Goal: Task Accomplishment & Management: Manage account settings

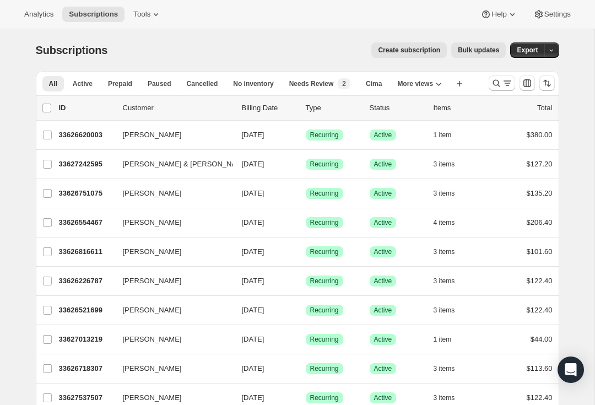
click at [497, 84] on icon "Search and filter results" at bounding box center [496, 83] width 7 height 7
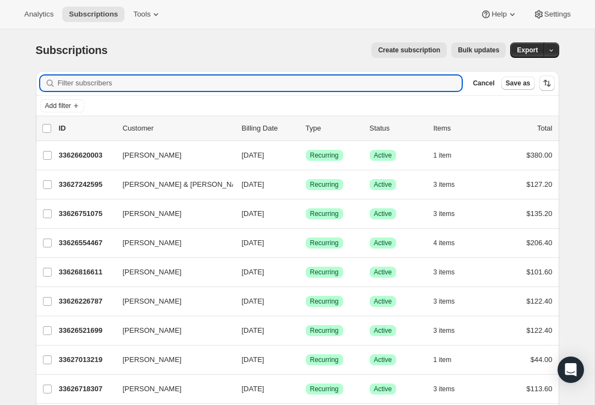
click at [143, 75] on input "Filter subscribers" at bounding box center [260, 82] width 404 height 15
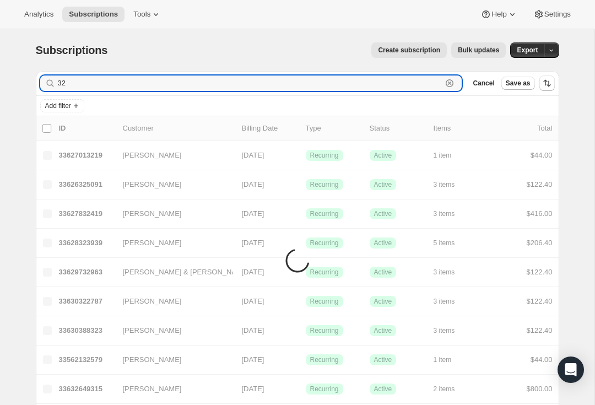
click at [86, 87] on input "32" at bounding box center [250, 82] width 385 height 15
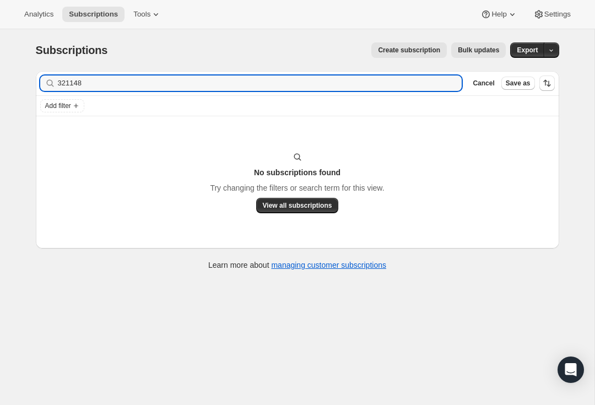
click at [447, 80] on div "321148 Clear" at bounding box center [251, 82] width 422 height 15
type input "3"
click at [115, 79] on input "[PERSON_NAME]" at bounding box center [250, 82] width 385 height 15
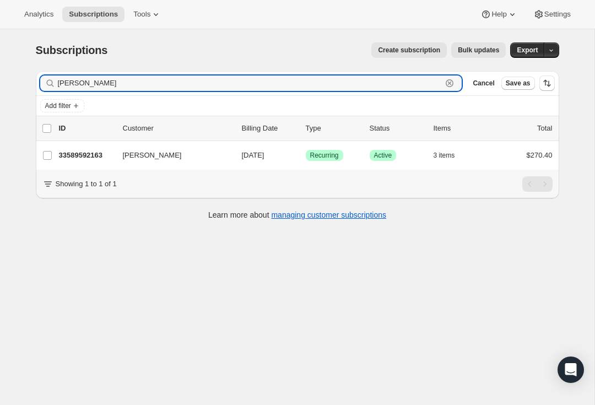
type input "[PERSON_NAME]"
click at [85, 157] on p "33589592163" at bounding box center [86, 155] width 55 height 11
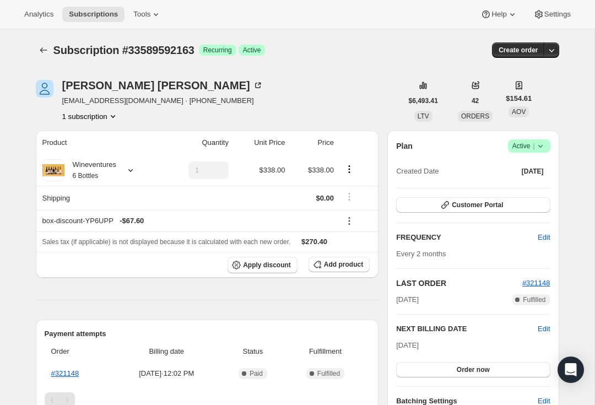
scroll to position [21, 0]
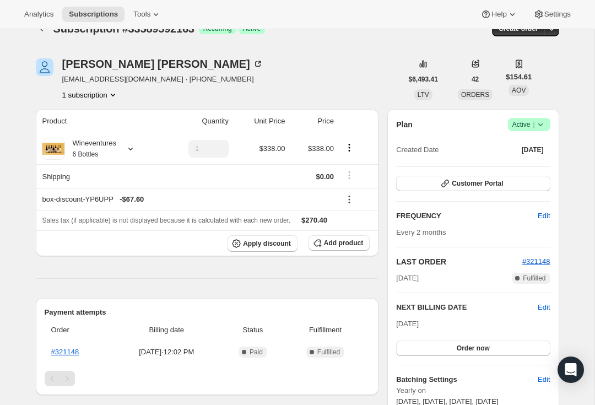
click at [541, 259] on span "#321148" at bounding box center [536, 261] width 28 height 8
click at [130, 152] on icon at bounding box center [130, 148] width 11 height 11
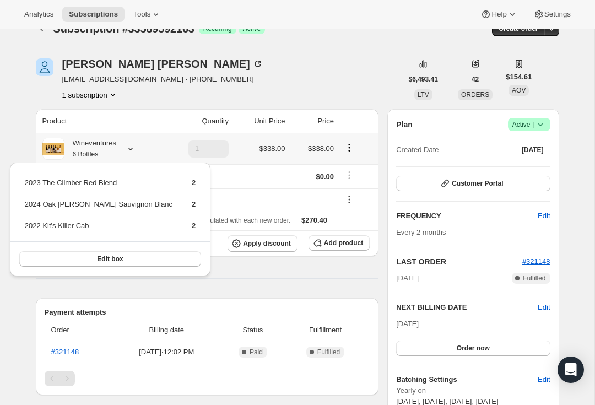
click at [122, 255] on button "Edit box" at bounding box center [110, 258] width 182 height 15
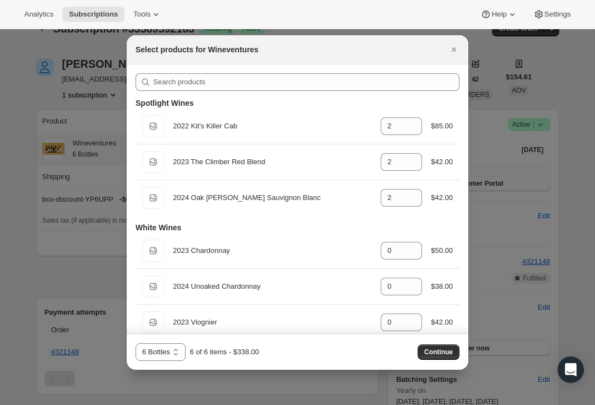
scroll to position [0, 0]
click at [410, 205] on icon ":r11t:" at bounding box center [413, 201] width 11 height 11
click at [409, 203] on icon ":r11t:" at bounding box center [413, 201] width 11 height 11
type input "0"
click at [453, 42] on button "Close" at bounding box center [453, 49] width 15 height 15
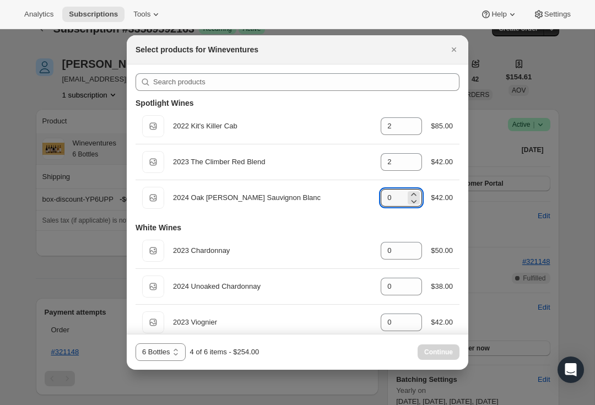
scroll to position [21, 0]
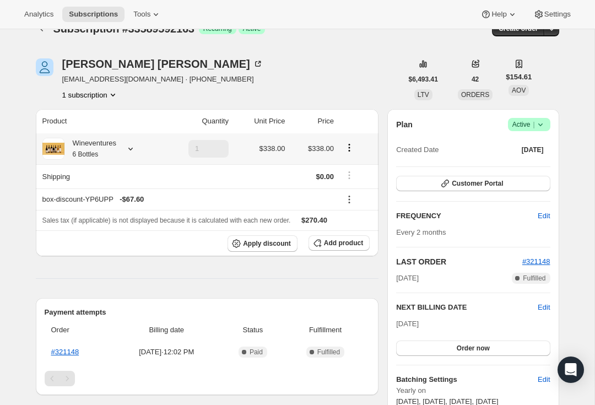
click at [351, 146] on icon "Product actions" at bounding box center [349, 147] width 11 height 11
click at [355, 169] on span "Edit box" at bounding box center [350, 168] width 26 height 8
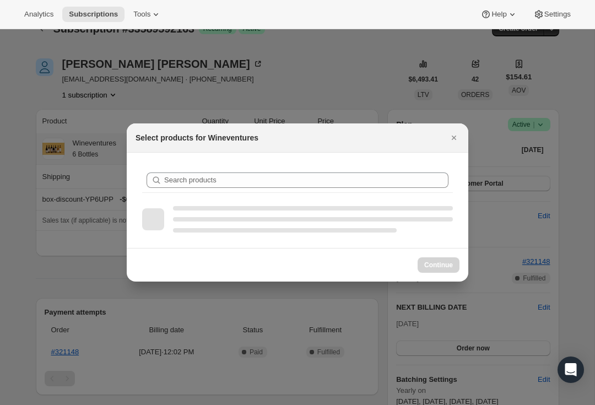
scroll to position [0, 0]
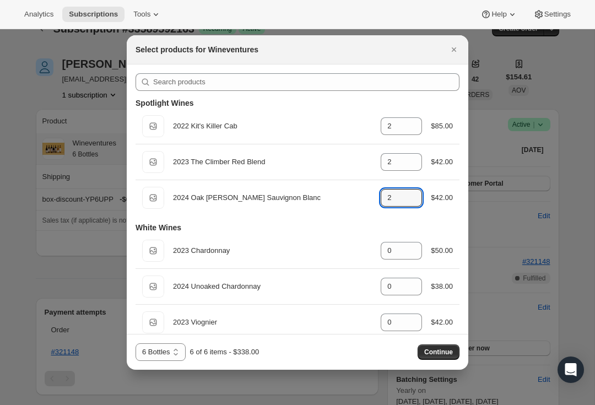
click at [414, 205] on icon ":r12n:" at bounding box center [413, 201] width 11 height 11
click at [410, 201] on icon ":r12n:" at bounding box center [413, 201] width 11 height 11
type input "0"
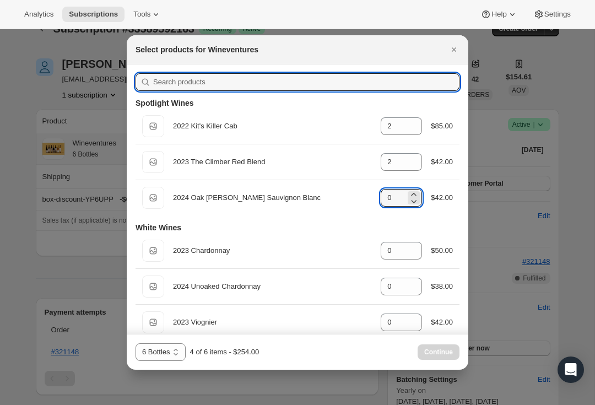
click at [231, 78] on input ":r12n:" at bounding box center [306, 82] width 306 height 18
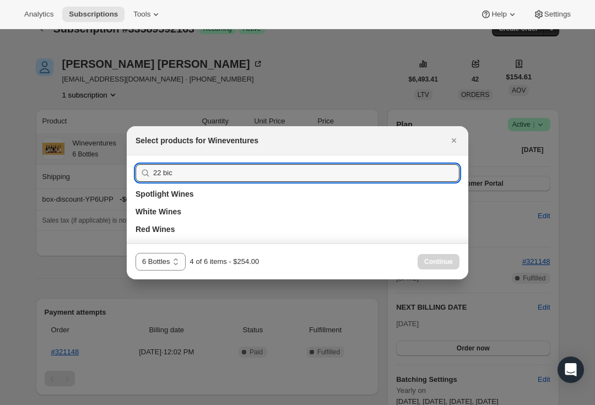
type input "22 bici"
click at [460, 136] on button "Close" at bounding box center [453, 140] width 15 height 15
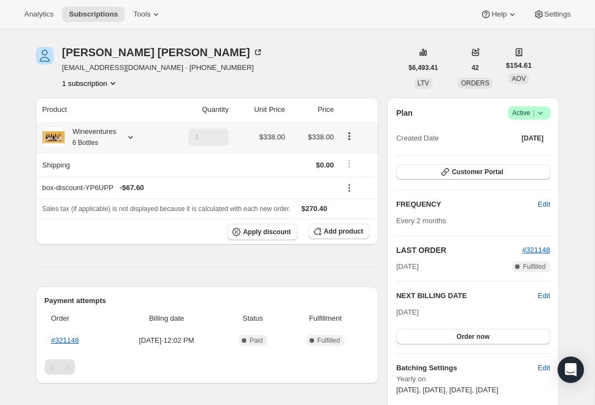
scroll to position [19, 0]
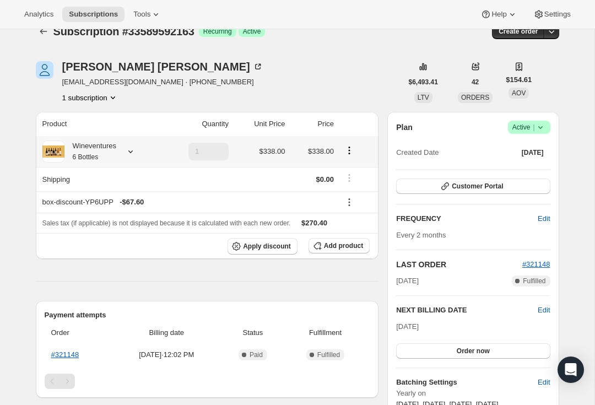
click at [136, 150] on icon at bounding box center [130, 151] width 11 height 11
click at [57, 357] on link "#321148" at bounding box center [65, 354] width 28 height 8
